Goal: Check status: Check status

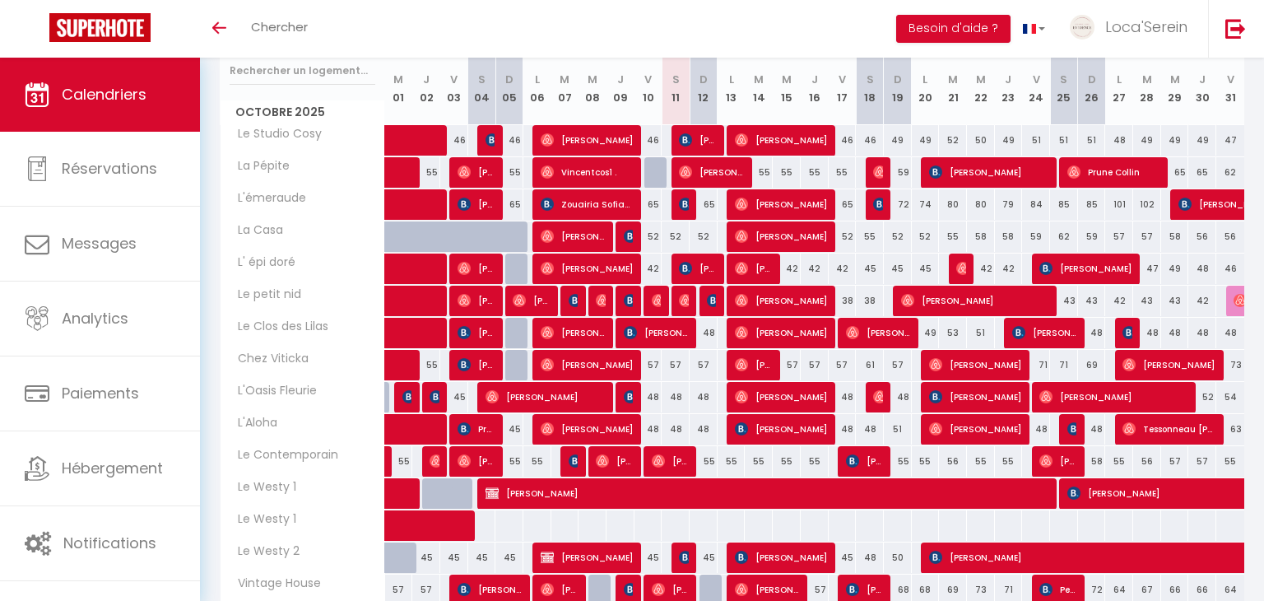
scroll to position [218, 0]
click at [582, 133] on span "[PERSON_NAME]" at bounding box center [587, 139] width 93 height 31
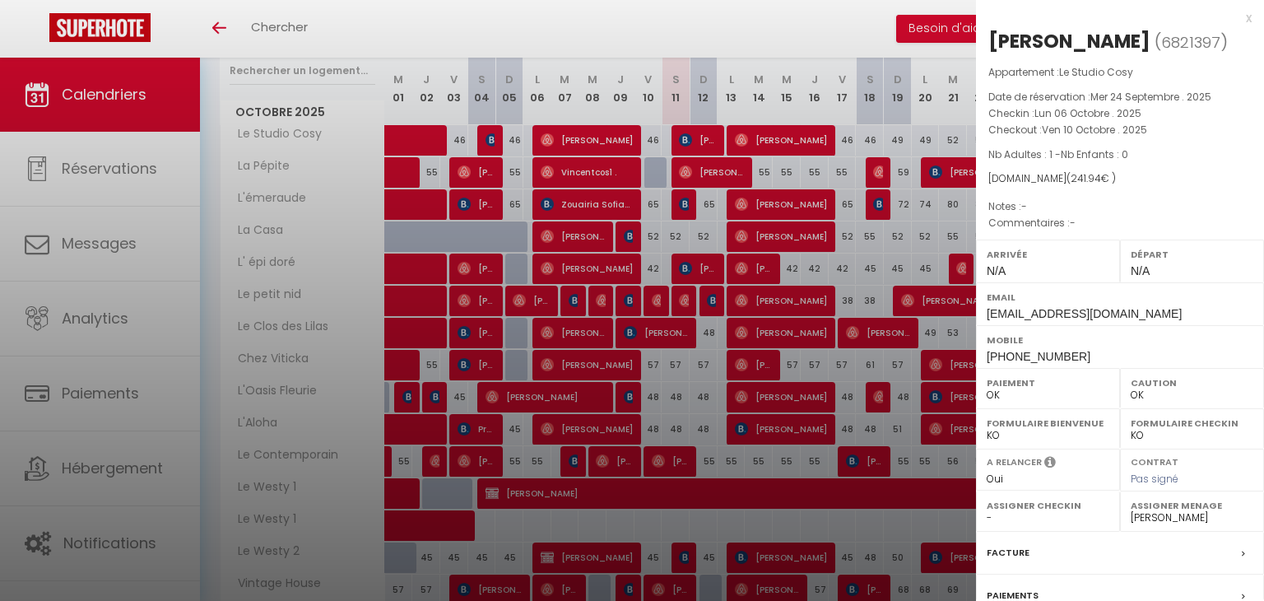
click at [582, 135] on div at bounding box center [632, 300] width 1264 height 601
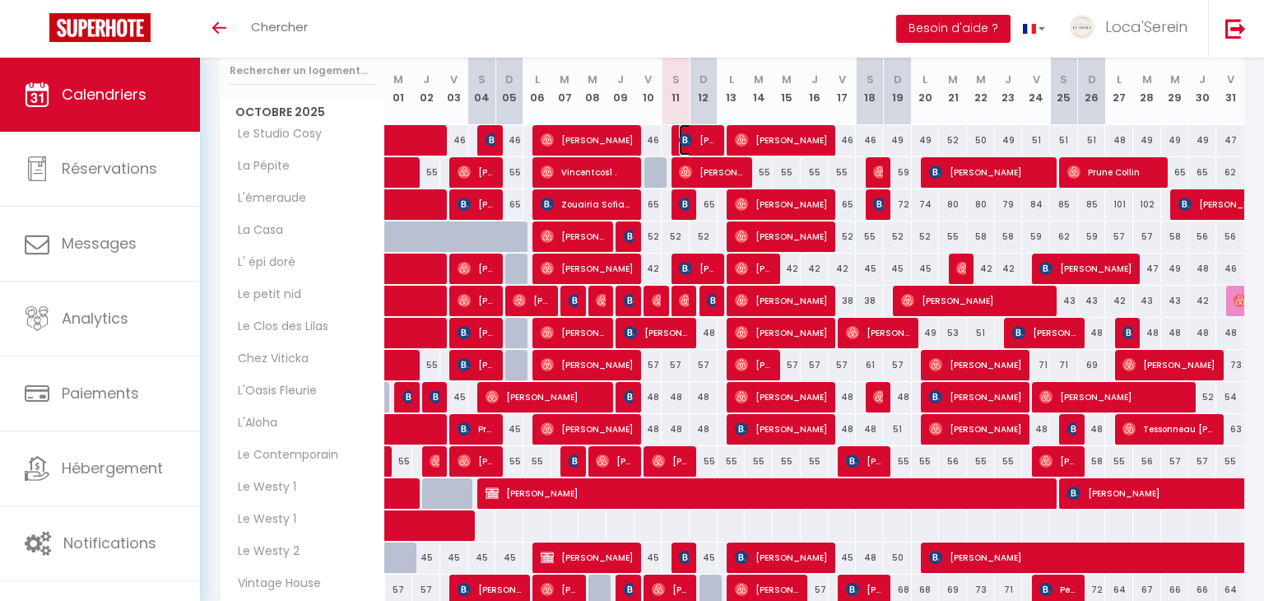
click at [715, 142] on span "[PERSON_NAME]" at bounding box center [697, 139] width 37 height 31
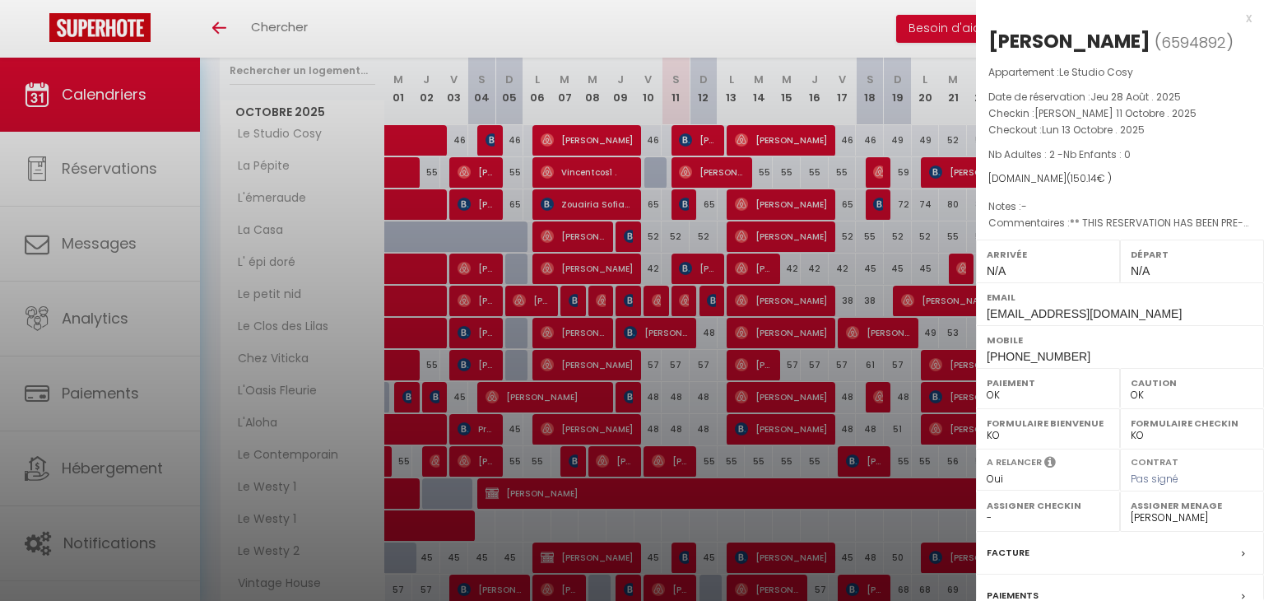
click at [697, 141] on div at bounding box center [632, 300] width 1264 height 601
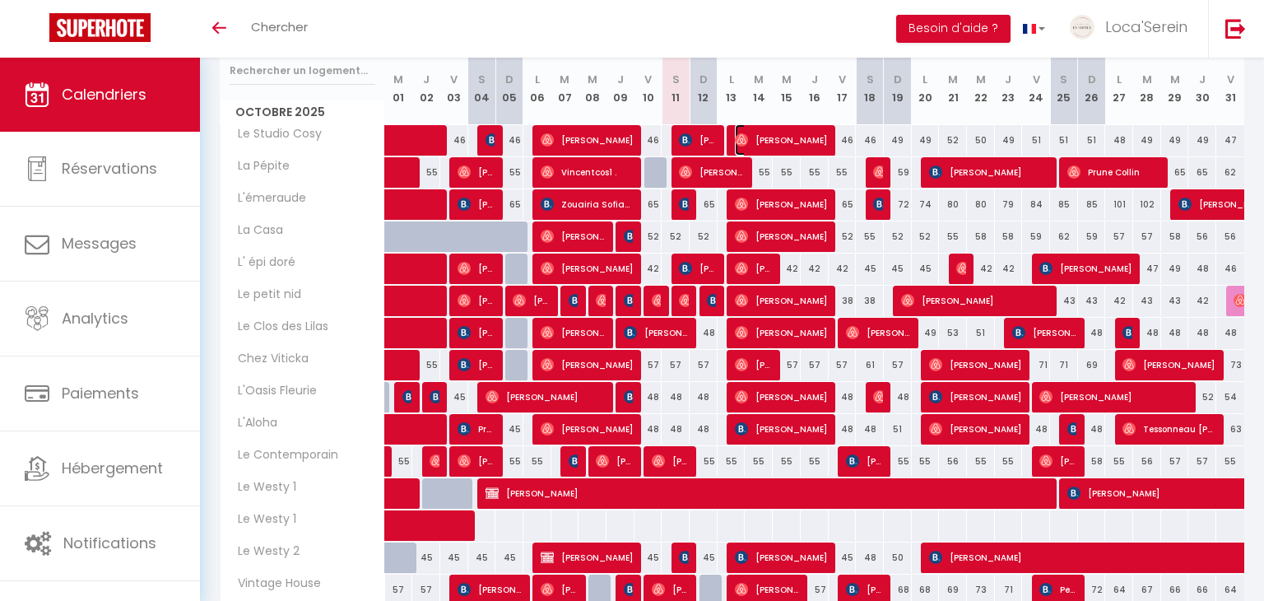
click at [804, 137] on span "[PERSON_NAME]" at bounding box center [781, 139] width 93 height 31
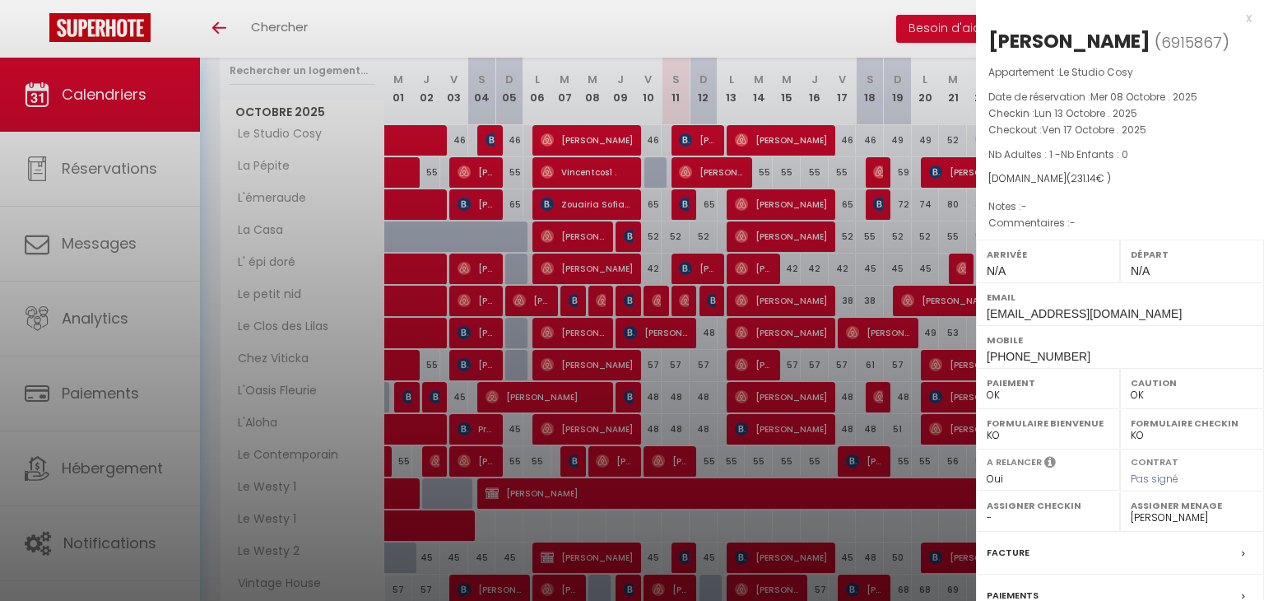
click at [804, 137] on div at bounding box center [632, 300] width 1264 height 601
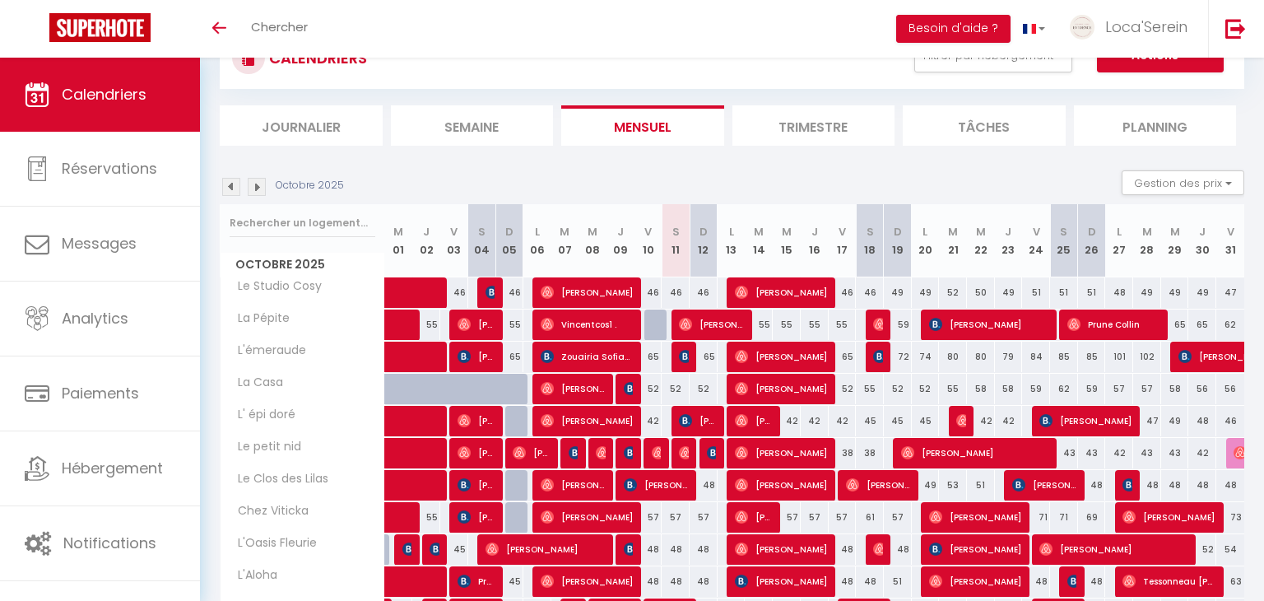
scroll to position [66, 0]
